Goal: Navigation & Orientation: Find specific page/section

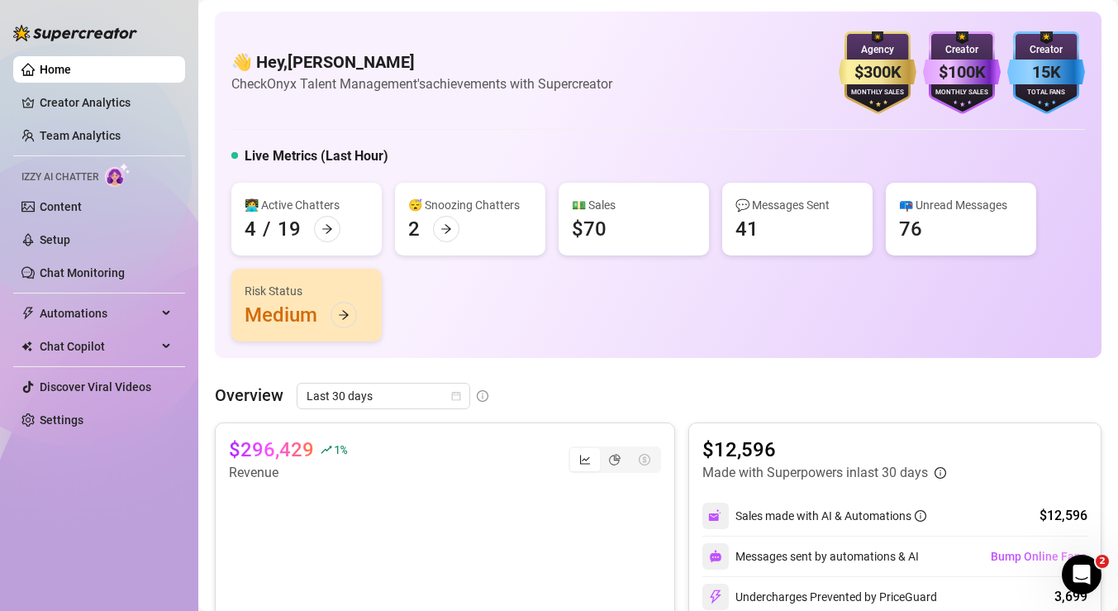
scroll to position [5, 0]
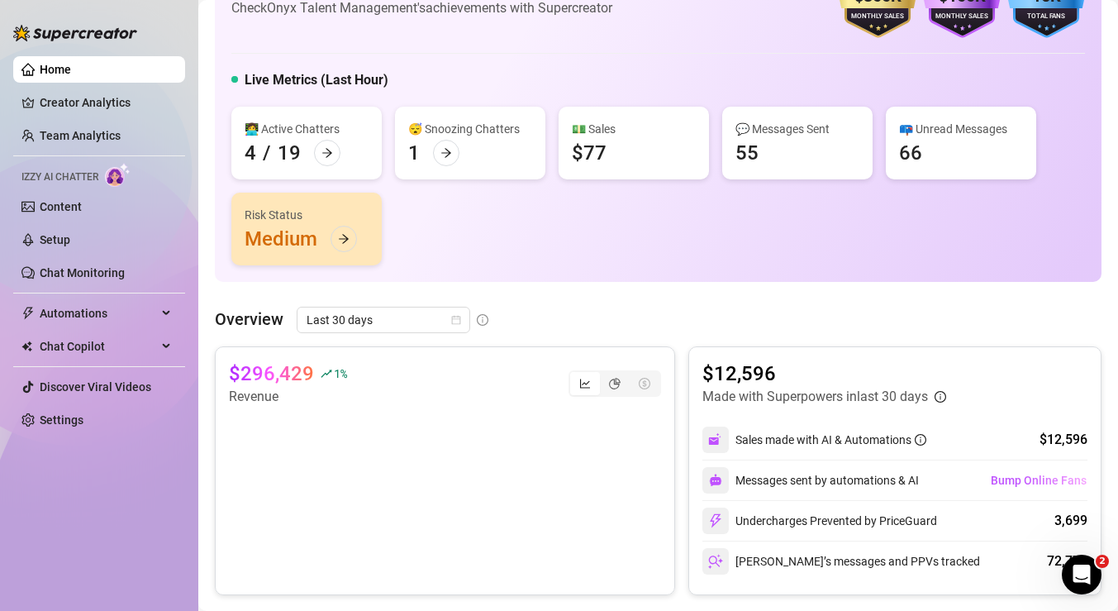
scroll to position [77, 0]
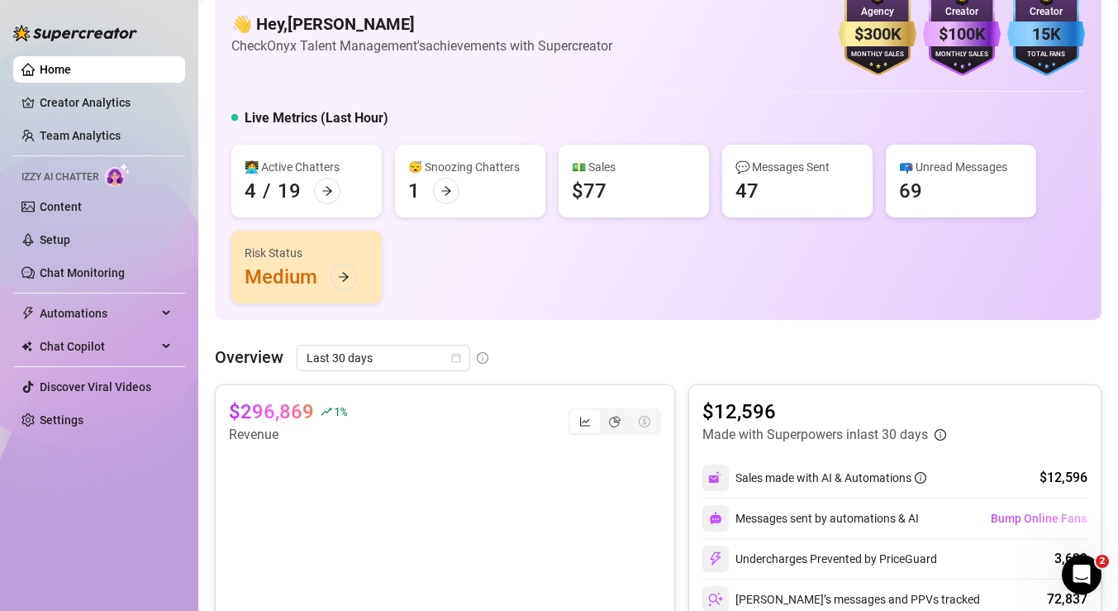
scroll to position [40, 0]
